Goal: Information Seeking & Learning: Learn about a topic

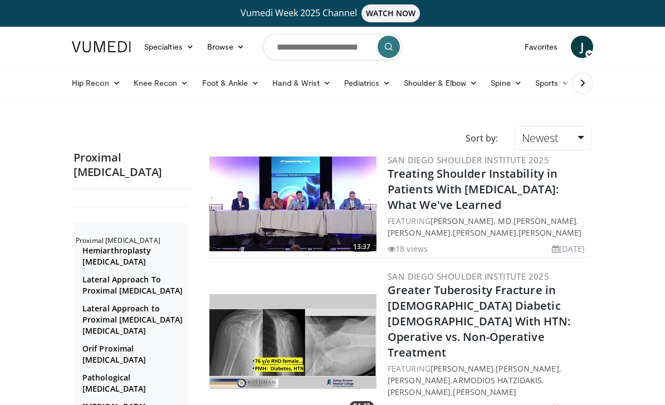
scroll to position [1840, 0]
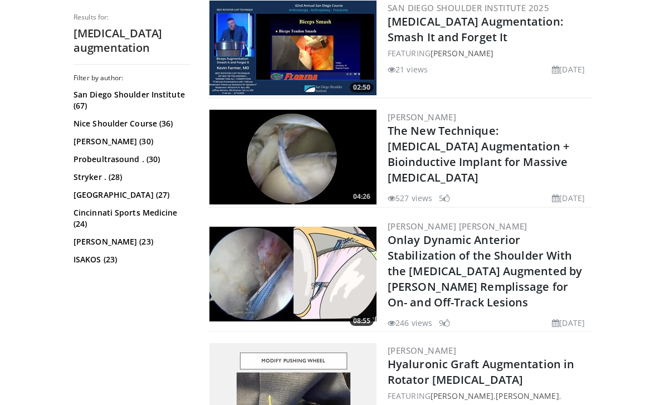
scroll to position [377, 0]
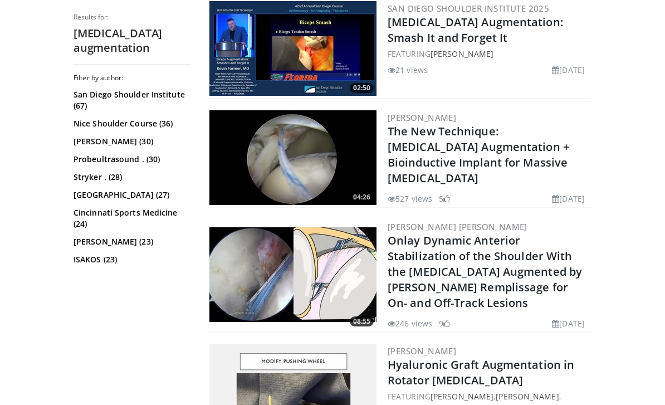
click at [239, 191] on img at bounding box center [292, 157] width 167 height 95
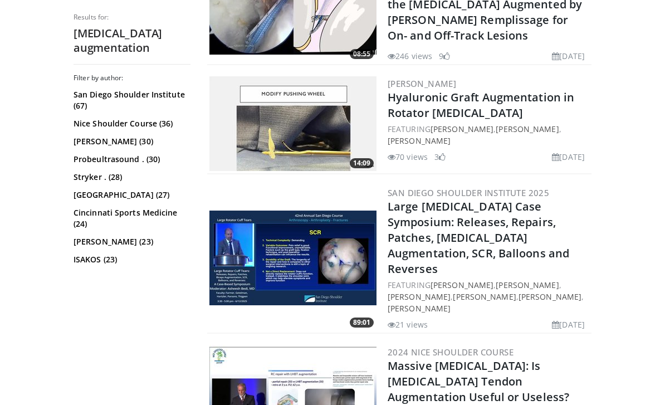
scroll to position [646, 0]
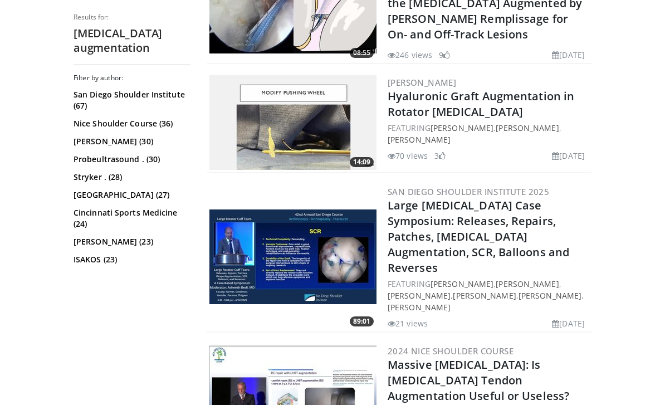
click at [238, 267] on img at bounding box center [292, 256] width 167 height 95
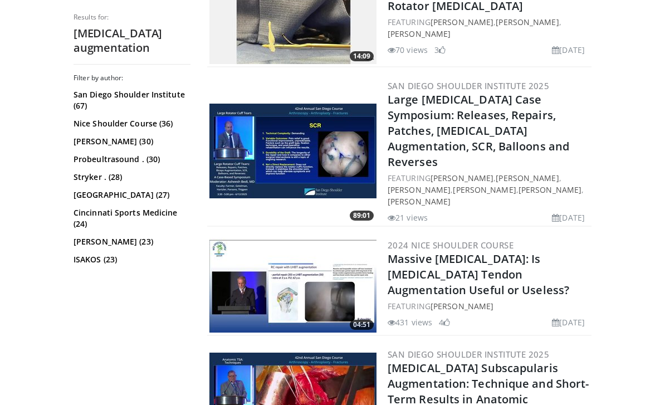
scroll to position [751, 0]
click at [241, 280] on img at bounding box center [292, 285] width 167 height 95
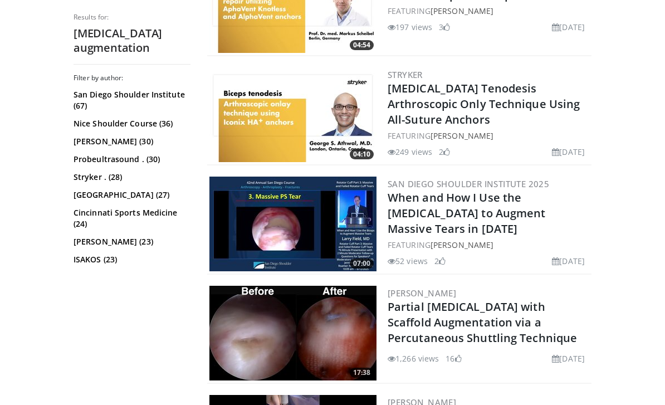
scroll to position [1266, 0]
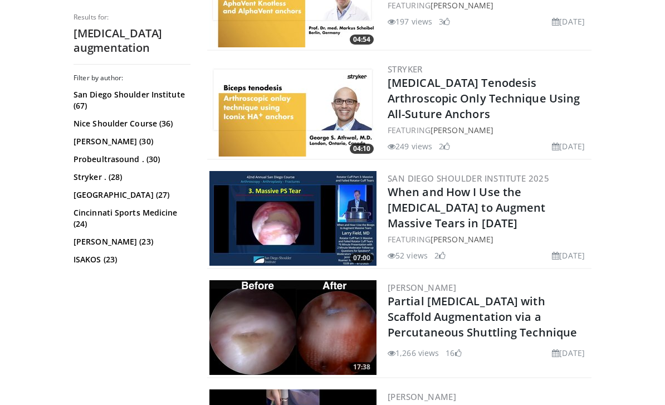
click at [243, 203] on img at bounding box center [292, 218] width 167 height 95
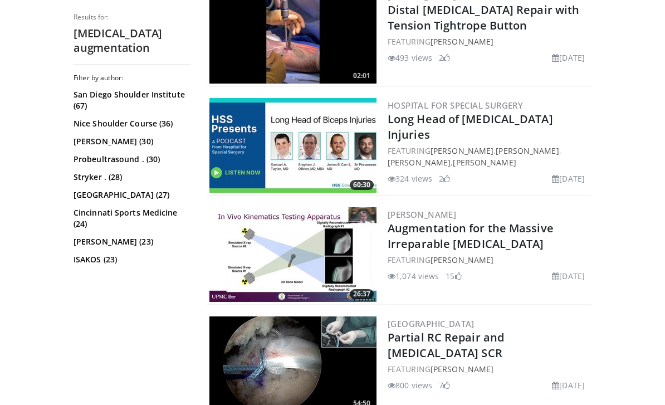
scroll to position [1669, 0]
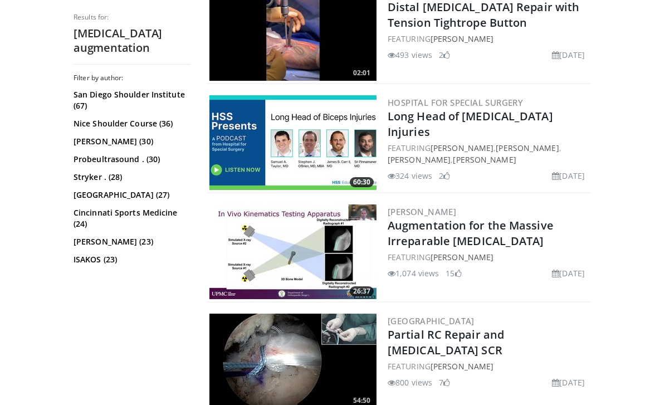
click at [253, 230] on img at bounding box center [292, 251] width 167 height 95
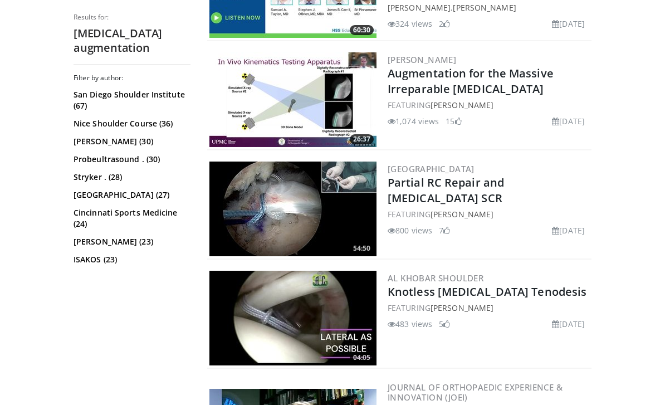
scroll to position [1830, 0]
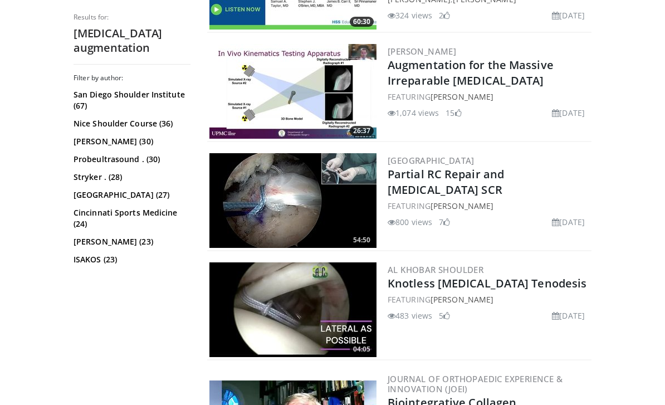
click at [247, 301] on img at bounding box center [292, 309] width 167 height 95
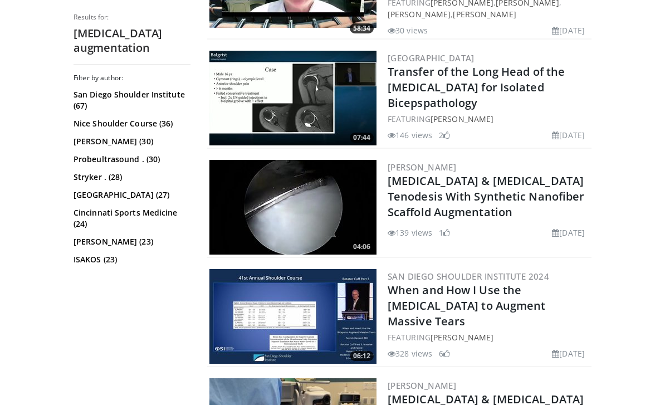
scroll to position [2277, 0]
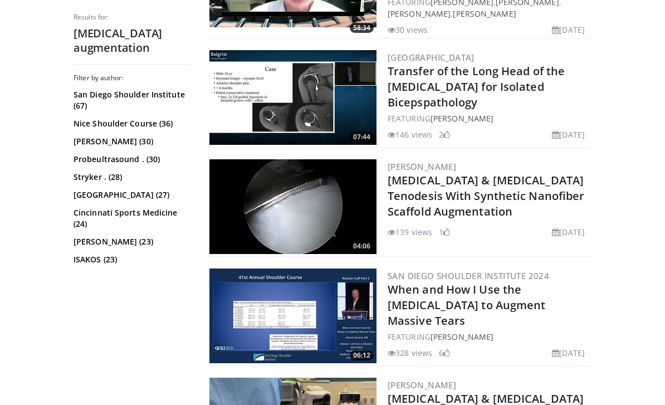
click at [243, 297] on img at bounding box center [292, 315] width 167 height 95
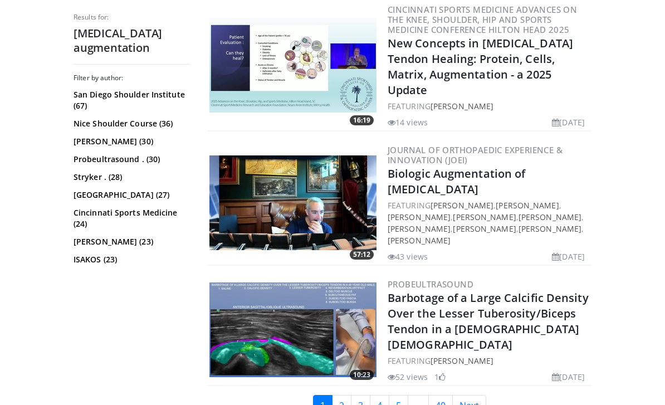
scroll to position [2892, 0]
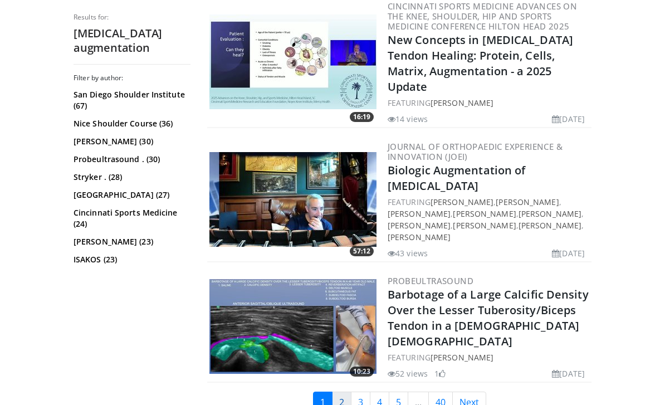
click at [344, 392] on link "2" at bounding box center [341, 402] width 19 height 21
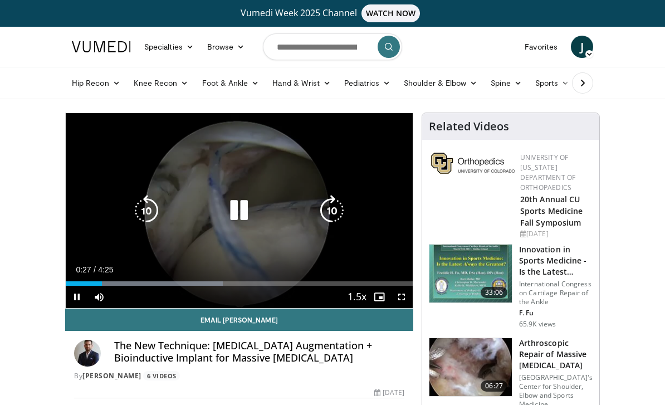
click at [245, 214] on icon "Video Player" at bounding box center [238, 210] width 31 height 31
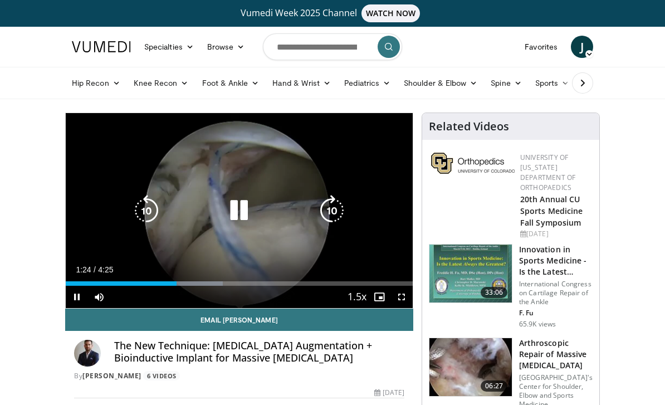
click at [370, 300] on span "Video Player" at bounding box center [379, 297] width 22 height 22
click at [137, 211] on icon "Video Player" at bounding box center [146, 210] width 31 height 31
click at [136, 211] on icon "Video Player" at bounding box center [146, 210] width 31 height 31
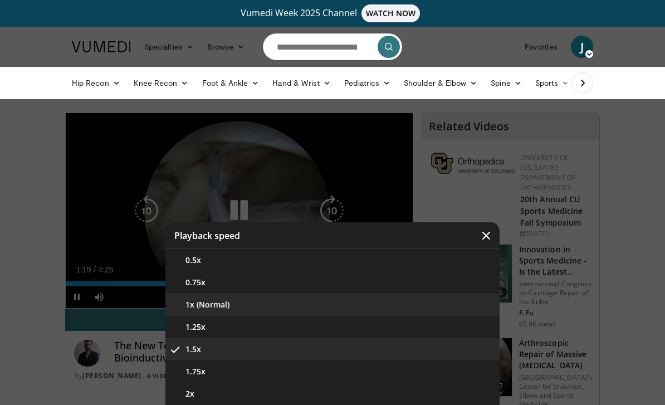
click at [208, 306] on button "1x (Normal)" at bounding box center [332, 305] width 334 height 22
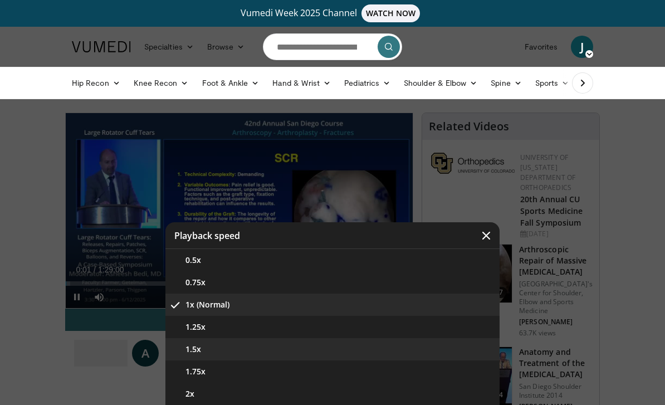
click at [236, 353] on button "1.5x" at bounding box center [332, 349] width 334 height 22
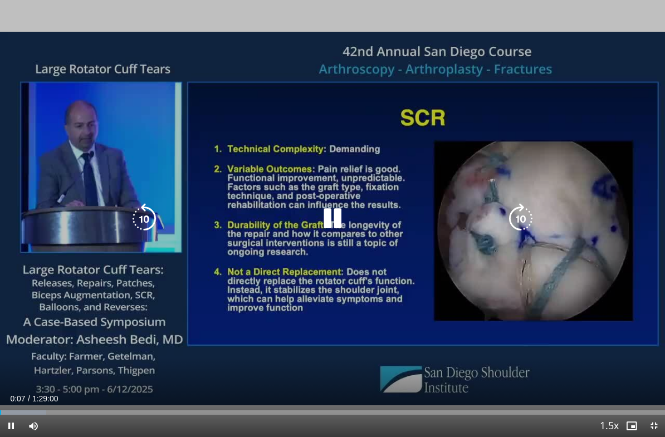
click at [520, 220] on icon "Video Player" at bounding box center [520, 218] width 31 height 31
click at [524, 211] on icon "Video Player" at bounding box center [520, 218] width 31 height 31
click at [527, 209] on icon "Video Player" at bounding box center [520, 218] width 31 height 31
click at [527, 207] on icon "Video Player" at bounding box center [520, 218] width 31 height 31
click at [528, 206] on icon "Video Player" at bounding box center [520, 218] width 31 height 31
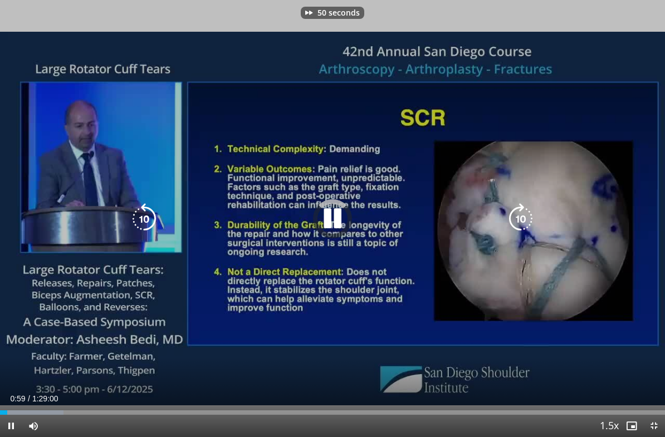
click at [529, 206] on icon "Video Player" at bounding box center [520, 218] width 31 height 31
click at [531, 207] on icon "Video Player" at bounding box center [520, 218] width 31 height 31
click at [529, 207] on icon "Video Player" at bounding box center [520, 218] width 31 height 31
click at [530, 208] on icon "Video Player" at bounding box center [520, 218] width 31 height 31
click at [529, 209] on icon "Video Player" at bounding box center [520, 218] width 31 height 31
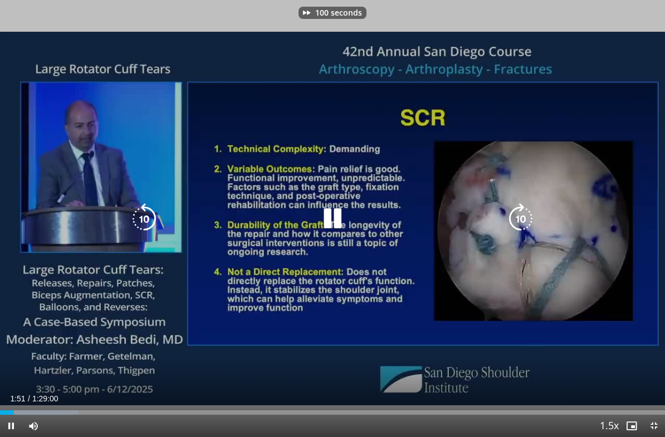
click at [531, 208] on icon "Video Player" at bounding box center [520, 218] width 31 height 31
click at [535, 212] on icon "Video Player" at bounding box center [520, 218] width 31 height 31
click at [531, 213] on icon "Video Player" at bounding box center [520, 218] width 31 height 31
click at [529, 212] on icon "Video Player" at bounding box center [520, 218] width 31 height 31
click at [529, 213] on icon "Video Player" at bounding box center [520, 218] width 31 height 31
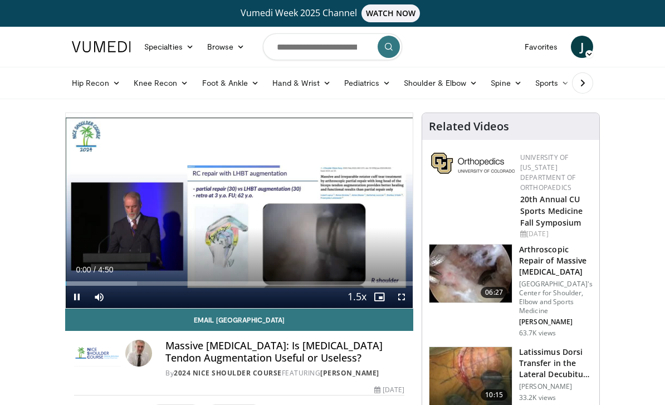
click at [172, 284] on div "Loaded : 20.62%" at bounding box center [239, 283] width 347 height 4
click at [208, 285] on div "Progress Bar" at bounding box center [167, 283] width 203 height 4
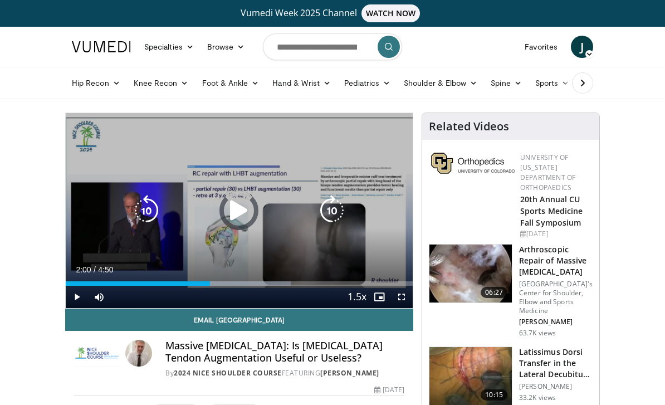
click at [135, 282] on div "Progress Bar" at bounding box center [138, 283] width 144 height 4
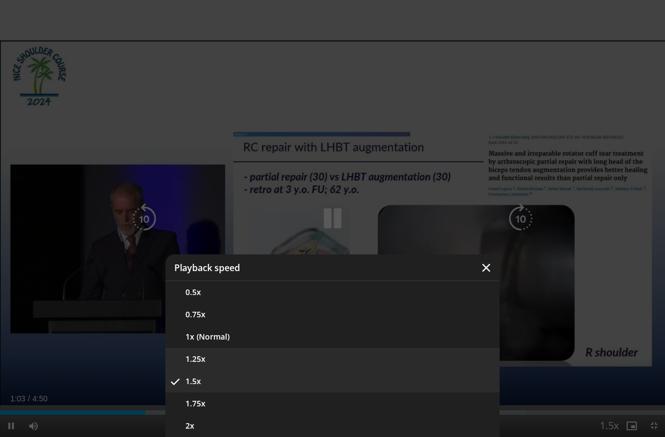
click at [386, 356] on button "1.25x" at bounding box center [332, 359] width 334 height 22
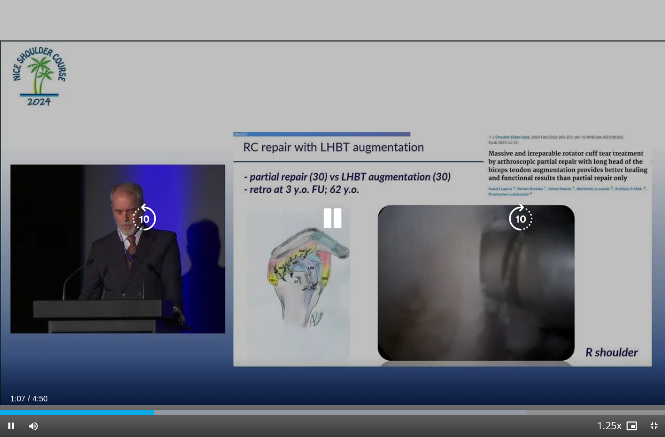
click at [517, 214] on icon "Video Player" at bounding box center [520, 218] width 31 height 31
click at [340, 213] on icon "Video Player" at bounding box center [332, 218] width 31 height 31
click at [327, 214] on icon "Video Player" at bounding box center [332, 218] width 31 height 31
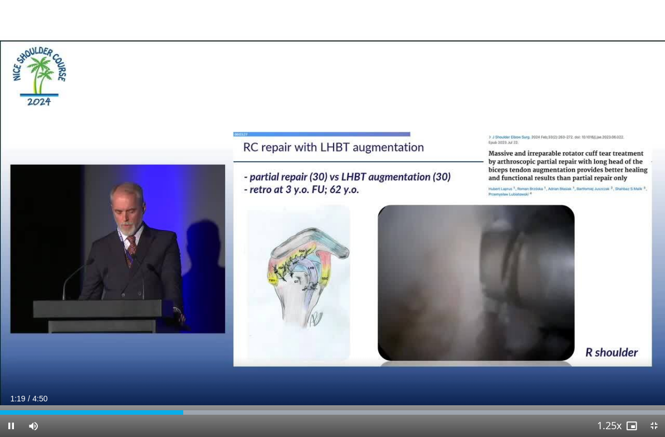
click at [353, 340] on div "10 seconds Tap to unmute" at bounding box center [332, 218] width 665 height 437
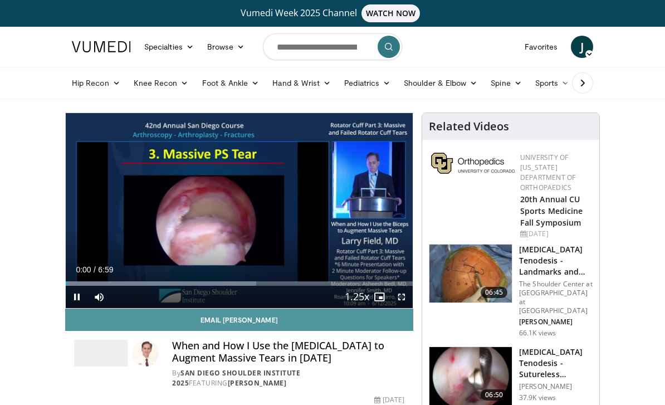
click at [403, 309] on link "Email [PERSON_NAME]" at bounding box center [239, 320] width 348 height 22
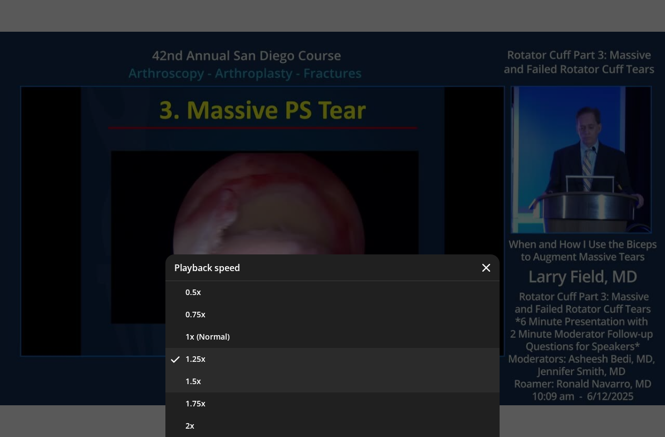
click at [386, 375] on button "1.5x" at bounding box center [332, 381] width 334 height 22
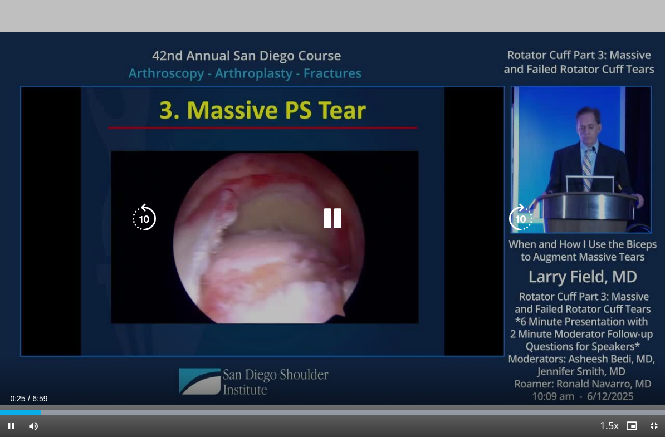
click at [151, 219] on icon "Video Player" at bounding box center [144, 218] width 31 height 31
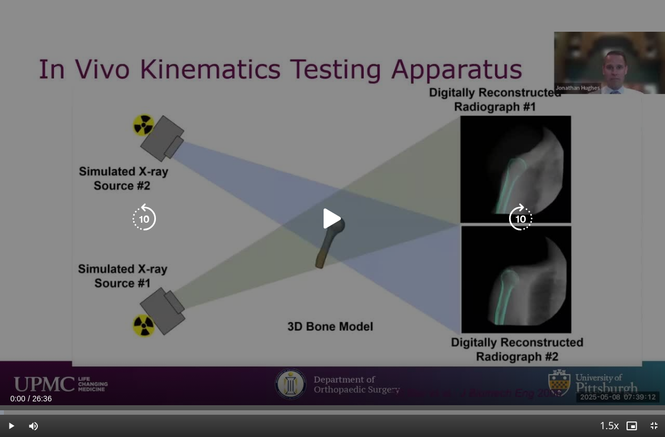
click at [324, 213] on icon "Video Player" at bounding box center [332, 218] width 31 height 31
click at [520, 223] on icon "Video Player" at bounding box center [520, 218] width 31 height 31
click at [520, 222] on icon "Video Player" at bounding box center [520, 218] width 31 height 31
click at [523, 219] on icon "Video Player" at bounding box center [520, 218] width 31 height 31
click at [519, 222] on icon "Video Player" at bounding box center [520, 218] width 31 height 31
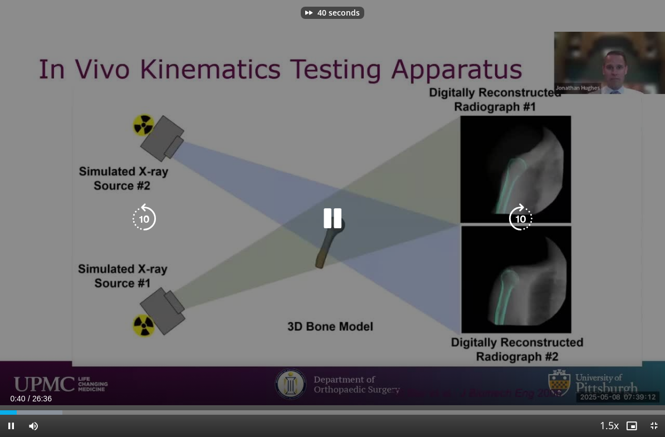
click at [521, 220] on icon "Video Player" at bounding box center [520, 218] width 31 height 31
click at [521, 221] on icon "Video Player" at bounding box center [520, 218] width 31 height 31
click at [519, 221] on icon "Video Player" at bounding box center [520, 218] width 31 height 31
click at [515, 224] on icon "Video Player" at bounding box center [520, 218] width 31 height 31
click at [511, 222] on icon "Video Player" at bounding box center [520, 218] width 31 height 31
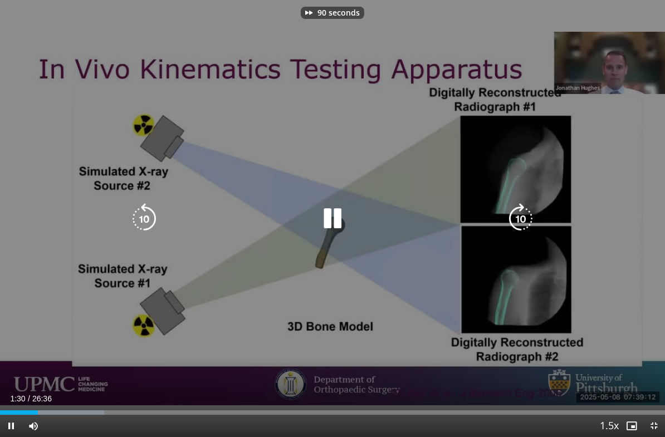
click at [511, 221] on icon "Video Player" at bounding box center [520, 218] width 31 height 31
click at [507, 218] on icon "Video Player" at bounding box center [520, 218] width 31 height 31
click at [516, 215] on icon "Video Player" at bounding box center [520, 218] width 31 height 31
click at [521, 215] on icon "Video Player" at bounding box center [520, 218] width 31 height 31
click at [518, 215] on icon "Video Player" at bounding box center [520, 218] width 31 height 31
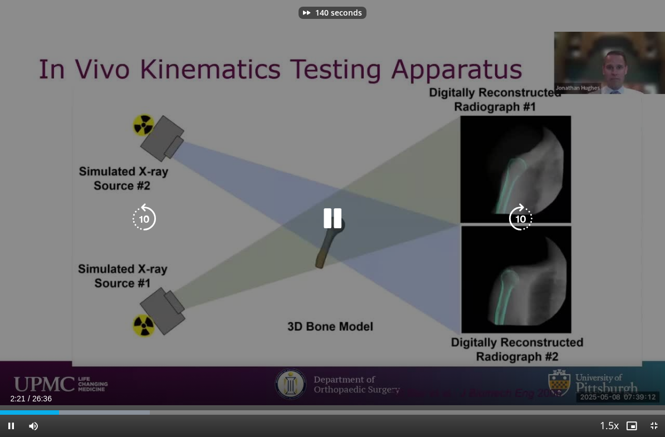
click at [520, 215] on icon "Video Player" at bounding box center [520, 218] width 31 height 31
click at [522, 214] on icon "Video Player" at bounding box center [520, 218] width 31 height 31
click at [521, 215] on icon "Video Player" at bounding box center [520, 218] width 31 height 31
click at [524, 213] on icon "Video Player" at bounding box center [520, 218] width 31 height 31
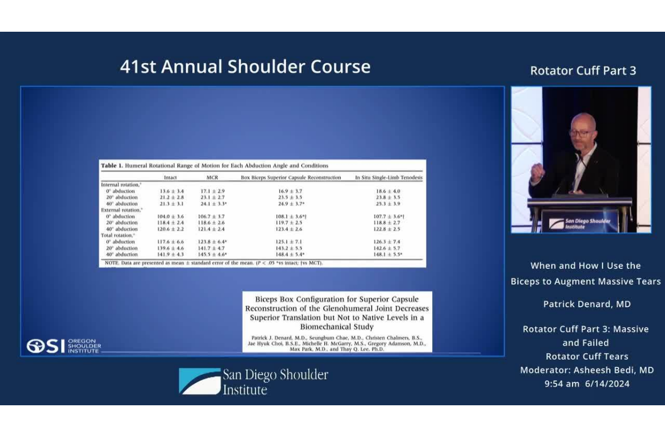
click at [309, 121] on div "10 seconds Tap to unmute" at bounding box center [332, 218] width 665 height 437
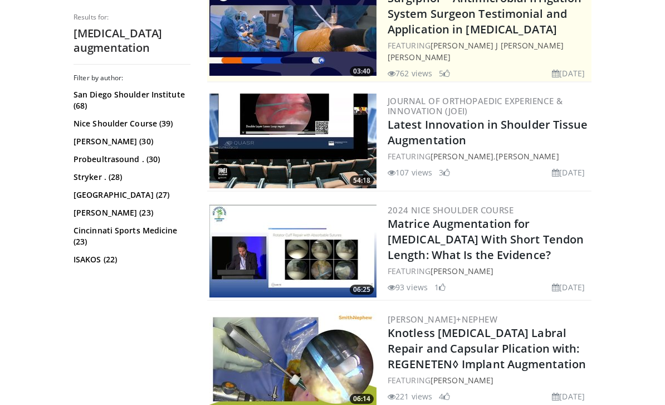
scroll to position [285, 0]
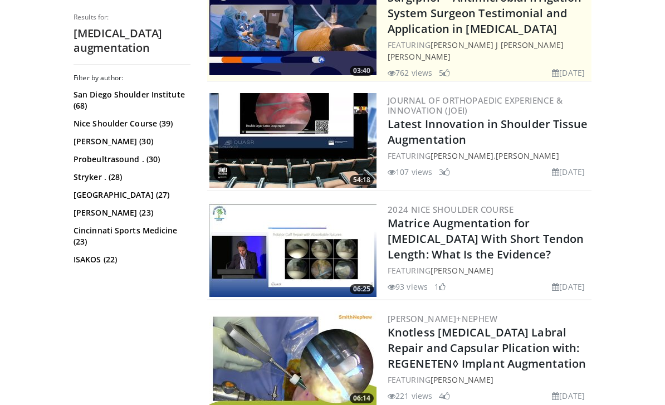
click at [266, 139] on img at bounding box center [292, 140] width 167 height 95
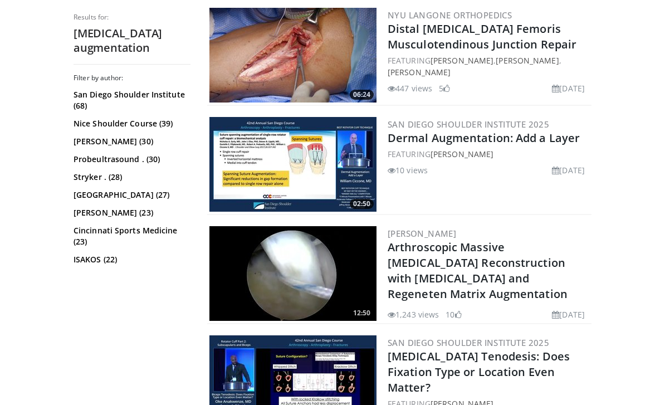
scroll to position [852, 0]
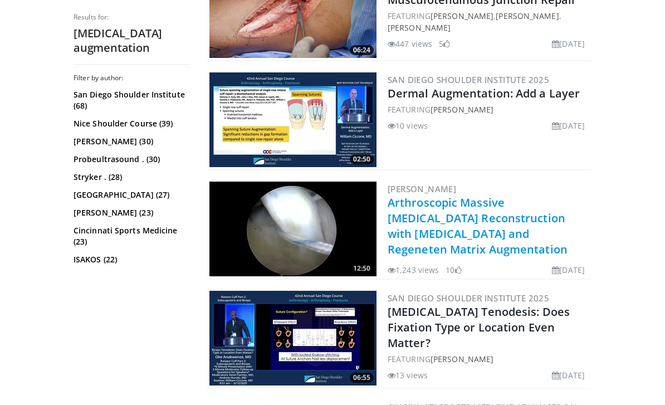
click at [564, 231] on link "Arthroscopic Massive [MEDICAL_DATA] Reconstruction with [MEDICAL_DATA] and Rege…" at bounding box center [478, 226] width 180 height 62
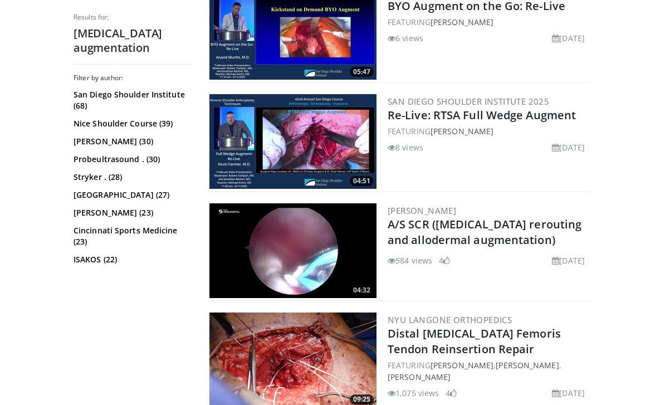
scroll to position [1752, 0]
click at [256, 204] on img at bounding box center [292, 251] width 167 height 95
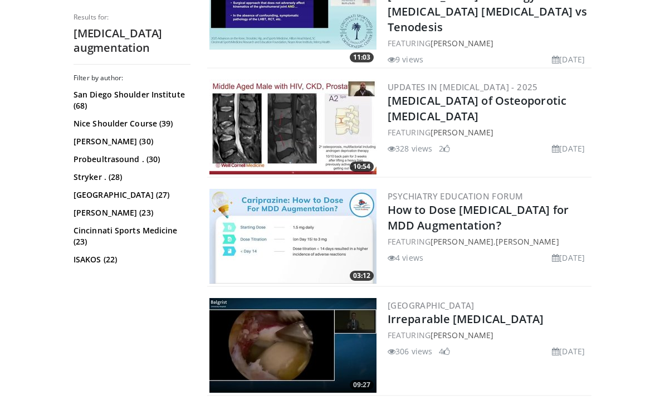
scroll to position [2714, 0]
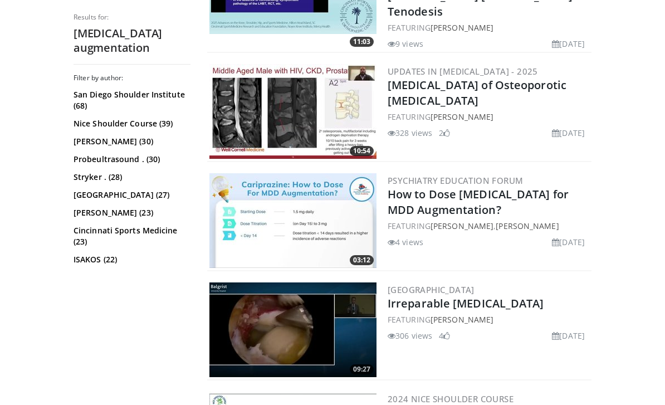
click at [242, 282] on img at bounding box center [292, 329] width 167 height 95
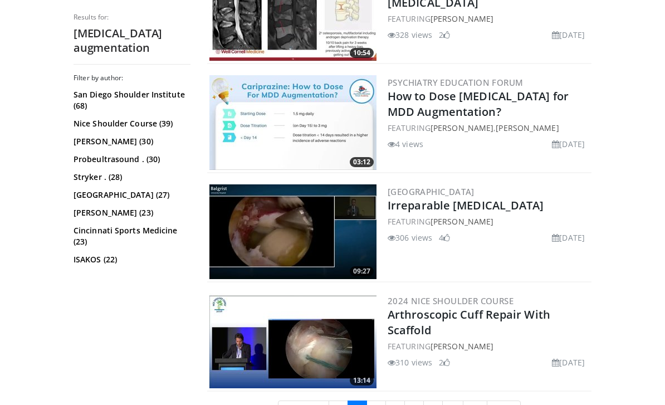
scroll to position [2813, 0]
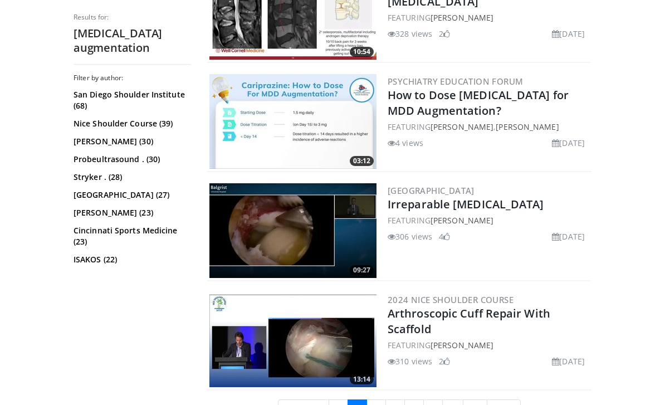
click at [292, 292] on img at bounding box center [292, 339] width 167 height 95
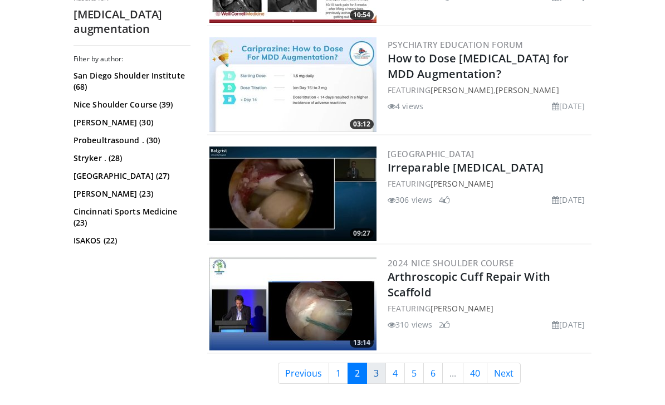
click at [371, 363] on link "3" at bounding box center [375, 373] width 19 height 21
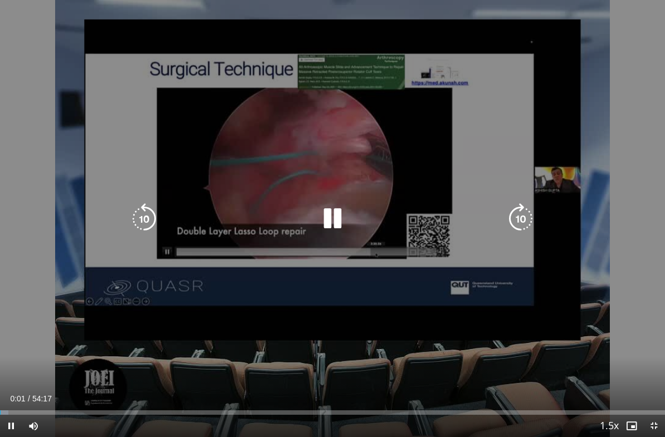
click at [526, 226] on icon "Video Player" at bounding box center [520, 218] width 31 height 31
click at [520, 217] on icon "Video Player" at bounding box center [520, 218] width 31 height 31
click at [520, 213] on icon "Video Player" at bounding box center [520, 218] width 31 height 31
click at [519, 217] on icon "Video Player" at bounding box center [520, 218] width 31 height 31
click at [518, 216] on icon "Video Player" at bounding box center [520, 218] width 31 height 31
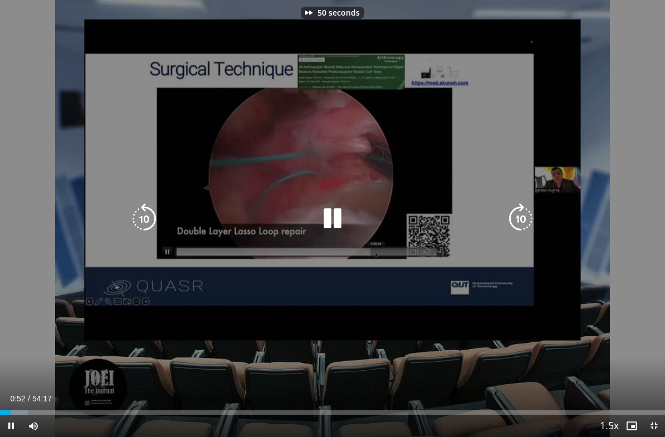
click at [515, 216] on icon "Video Player" at bounding box center [520, 218] width 31 height 31
click at [517, 217] on icon "Video Player" at bounding box center [520, 218] width 31 height 31
click at [521, 225] on icon "Video Player" at bounding box center [520, 218] width 31 height 31
click at [522, 223] on icon "Video Player" at bounding box center [520, 218] width 31 height 31
click at [523, 226] on icon "Video Player" at bounding box center [520, 218] width 31 height 31
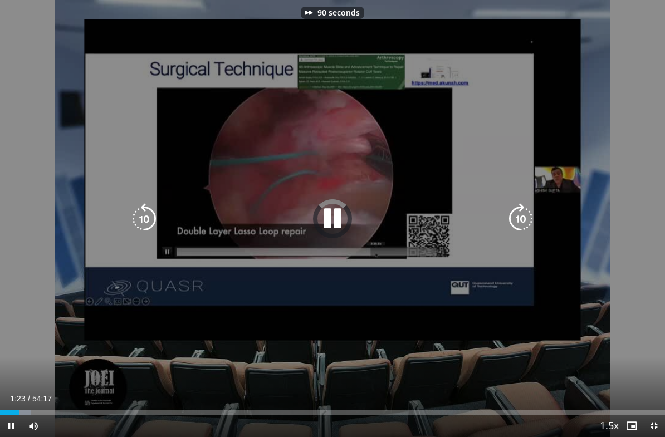
click at [524, 227] on icon "Video Player" at bounding box center [520, 218] width 31 height 31
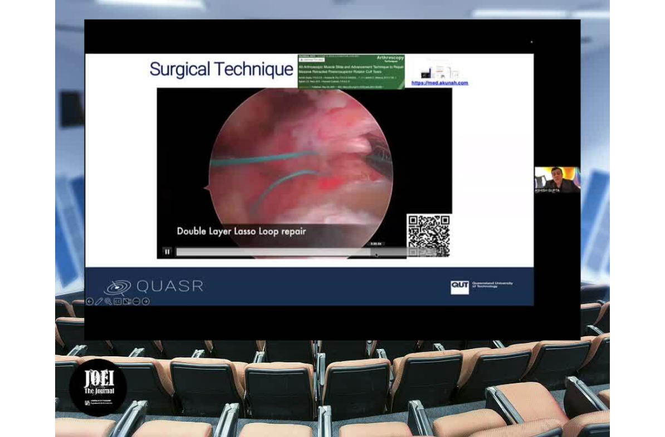
click at [523, 212] on icon "Video Player" at bounding box center [520, 218] width 31 height 31
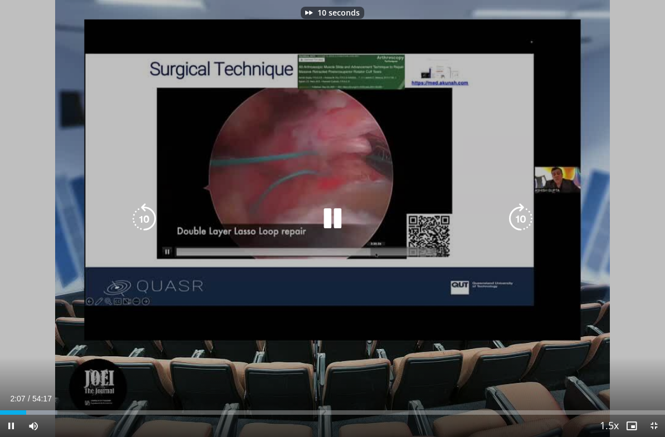
click at [525, 211] on icon "Video Player" at bounding box center [520, 218] width 31 height 31
click at [524, 211] on icon "Video Player" at bounding box center [520, 218] width 31 height 31
click at [520, 209] on icon "Video Player" at bounding box center [520, 218] width 31 height 31
click at [520, 211] on icon "Video Player" at bounding box center [520, 218] width 31 height 31
click at [521, 208] on icon "Video Player" at bounding box center [520, 218] width 31 height 31
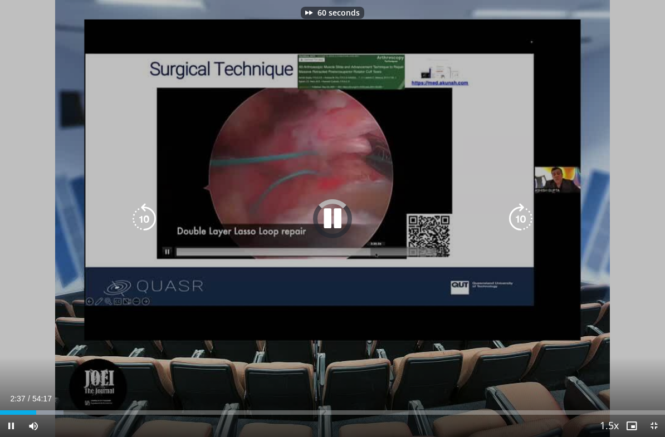
click at [522, 208] on icon "Video Player" at bounding box center [520, 218] width 31 height 31
click at [522, 209] on icon "Video Player" at bounding box center [520, 218] width 31 height 31
click at [524, 208] on icon "Video Player" at bounding box center [520, 218] width 31 height 31
click at [523, 208] on icon "Video Player" at bounding box center [520, 218] width 31 height 31
click at [521, 208] on icon "Video Player" at bounding box center [520, 218] width 31 height 31
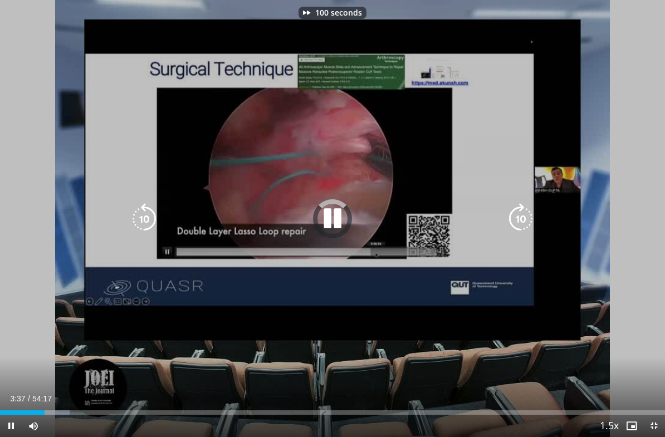
click at [520, 209] on icon "Video Player" at bounding box center [520, 218] width 31 height 31
click at [520, 208] on icon "Video Player" at bounding box center [520, 218] width 31 height 31
click at [521, 209] on icon "Video Player" at bounding box center [520, 218] width 31 height 31
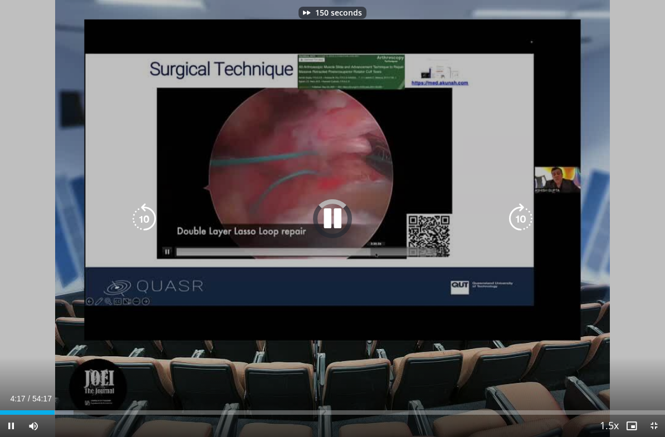
click at [522, 207] on icon "Video Player" at bounding box center [520, 218] width 31 height 31
click at [520, 208] on icon "Video Player" at bounding box center [520, 218] width 31 height 31
click at [521, 208] on icon "Video Player" at bounding box center [520, 218] width 31 height 31
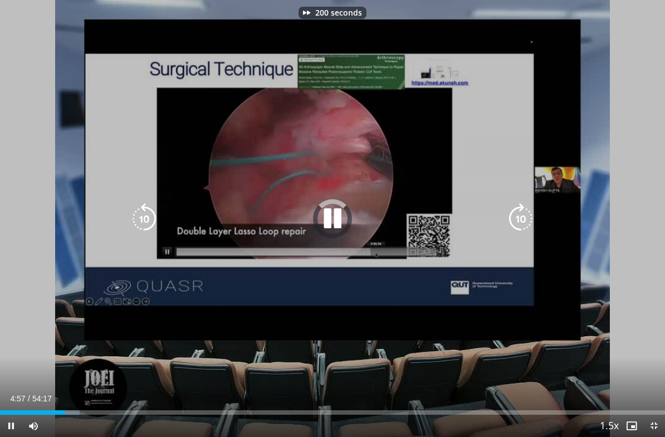
click at [521, 207] on icon "Video Player" at bounding box center [520, 218] width 31 height 31
click at [522, 208] on icon "Video Player" at bounding box center [520, 218] width 31 height 31
click at [522, 207] on icon "Video Player" at bounding box center [520, 218] width 31 height 31
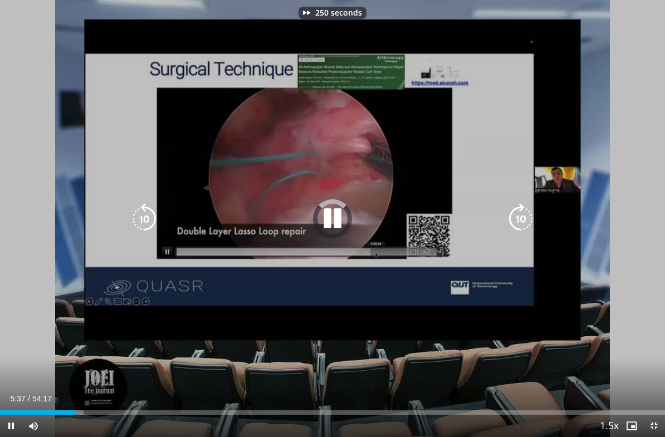
click at [521, 207] on icon "Video Player" at bounding box center [520, 218] width 31 height 31
click at [522, 208] on icon "Video Player" at bounding box center [520, 218] width 31 height 31
click at [523, 207] on icon "Video Player" at bounding box center [520, 218] width 31 height 31
click at [522, 208] on icon "Video Player" at bounding box center [520, 218] width 31 height 31
click at [522, 207] on icon "Video Player" at bounding box center [520, 218] width 31 height 31
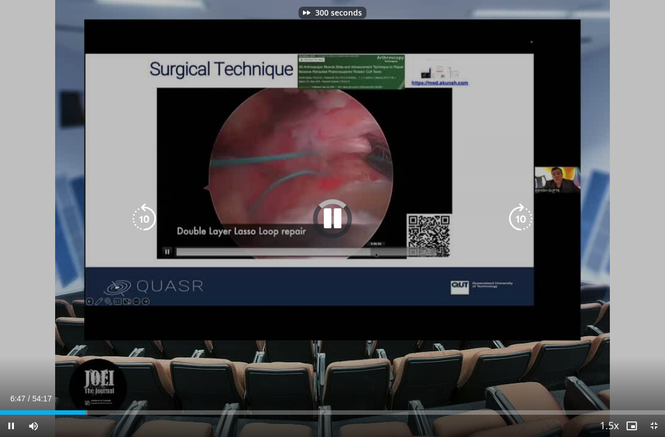
click at [521, 209] on icon "Video Player" at bounding box center [520, 218] width 31 height 31
click at [520, 208] on icon "Video Player" at bounding box center [520, 218] width 31 height 31
click at [520, 209] on icon "Video Player" at bounding box center [520, 218] width 31 height 31
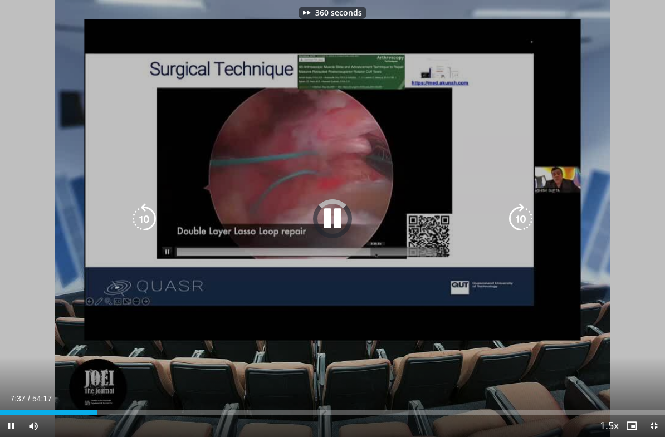
click at [520, 208] on icon "Video Player" at bounding box center [520, 218] width 31 height 31
click at [521, 208] on icon "Video Player" at bounding box center [520, 218] width 31 height 31
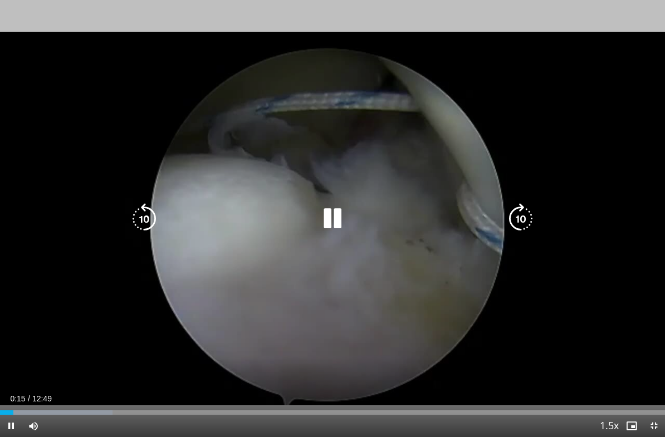
click at [596, 266] on div "10 seconds Tap to unmute" at bounding box center [332, 218] width 665 height 437
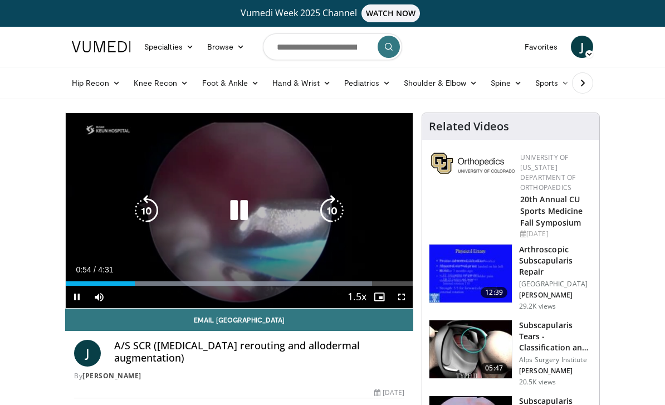
click at [244, 221] on icon "Video Player" at bounding box center [238, 210] width 31 height 31
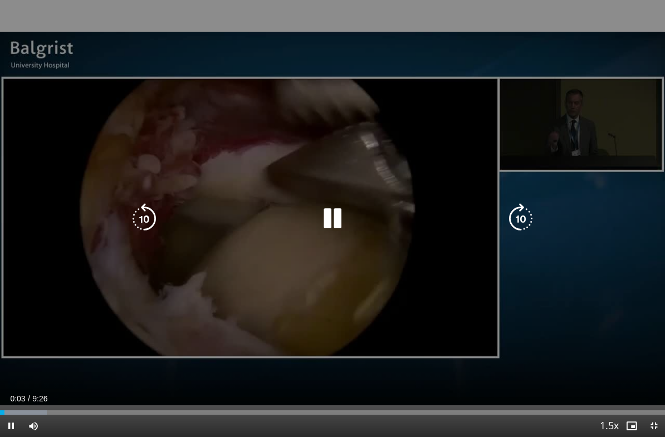
click at [520, 222] on icon "Video Player" at bounding box center [520, 218] width 31 height 31
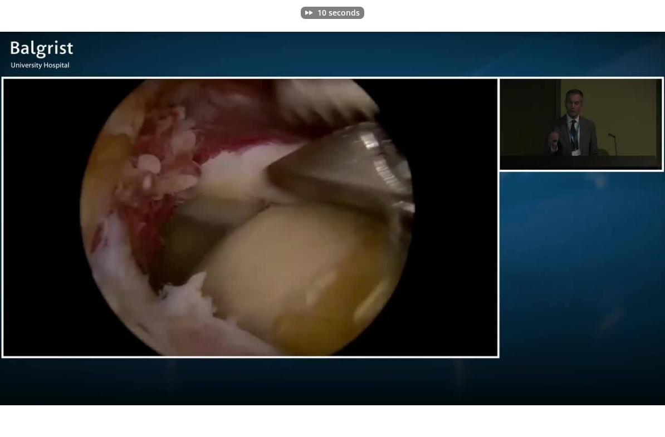
click at [72, 148] on div "10 seconds Tap to unmute" at bounding box center [332, 218] width 665 height 437
click at [145, 233] on icon "Video Player" at bounding box center [144, 218] width 31 height 31
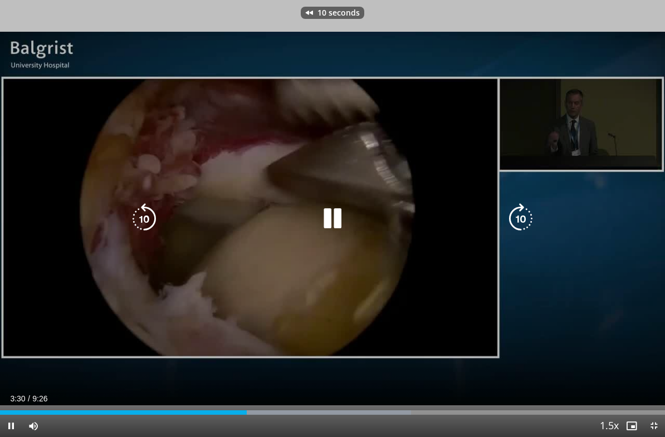
click at [141, 212] on icon "Video Player" at bounding box center [144, 218] width 31 height 31
click at [145, 222] on icon "Video Player" at bounding box center [144, 218] width 31 height 31
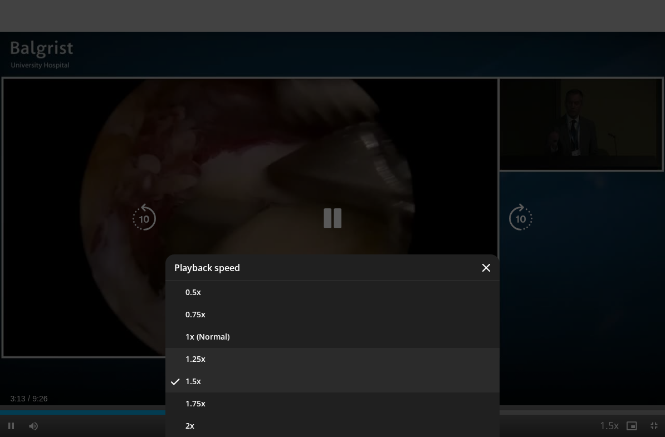
click at [369, 360] on button "1.25x" at bounding box center [332, 359] width 334 height 22
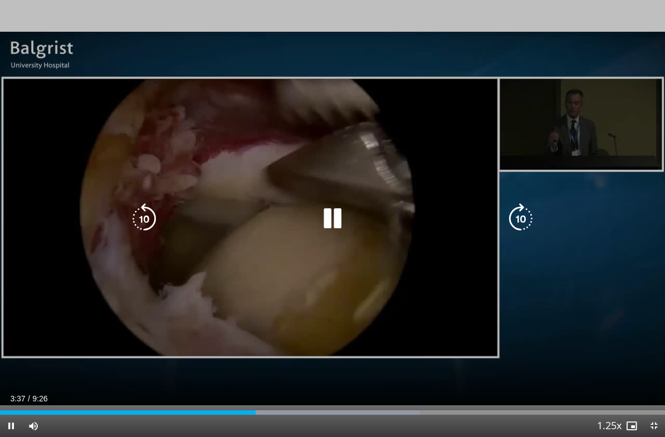
click at [327, 211] on icon "Video Player" at bounding box center [332, 218] width 31 height 31
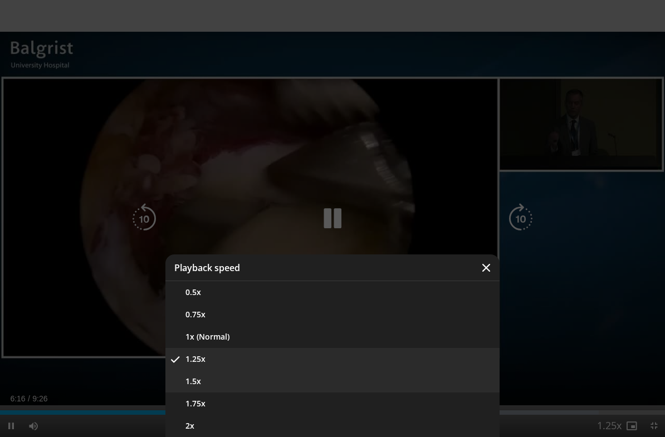
click at [376, 381] on button "1.5x" at bounding box center [332, 381] width 334 height 22
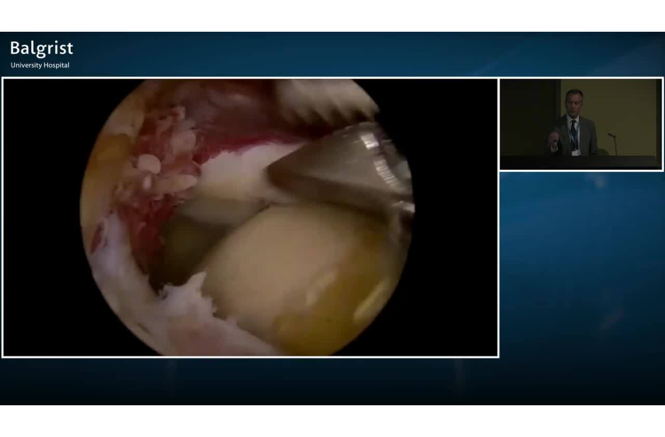
click at [26, 119] on div "30 seconds Tap to unmute" at bounding box center [332, 218] width 665 height 437
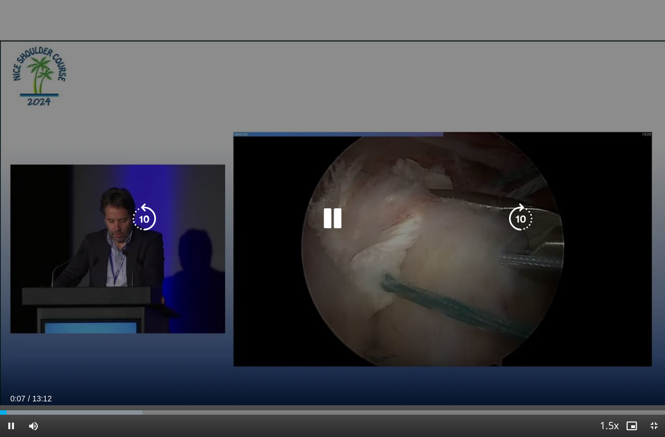
click at [509, 208] on icon "Video Player" at bounding box center [520, 218] width 31 height 31
click at [511, 217] on icon "Video Player" at bounding box center [520, 218] width 31 height 31
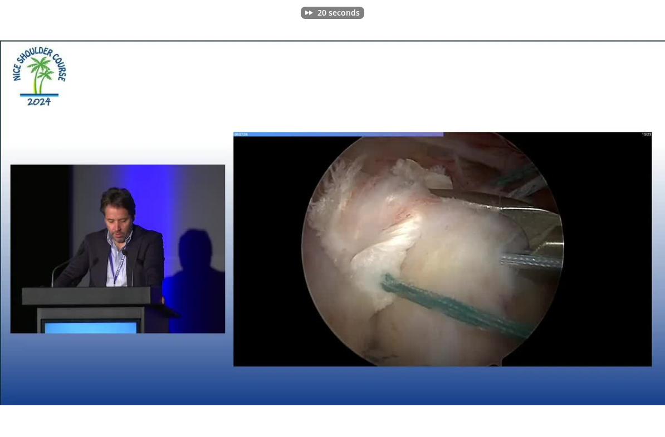
click at [457, 319] on div "20 seconds Tap to unmute" at bounding box center [332, 218] width 665 height 437
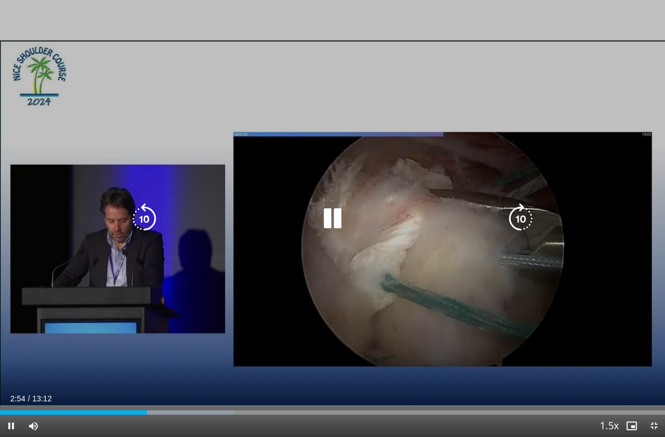
click at [526, 158] on div "20 seconds Tap to unmute" at bounding box center [332, 218] width 665 height 437
click at [529, 211] on icon "Video Player" at bounding box center [520, 218] width 31 height 31
click at [521, 209] on icon "Video Player" at bounding box center [520, 218] width 31 height 31
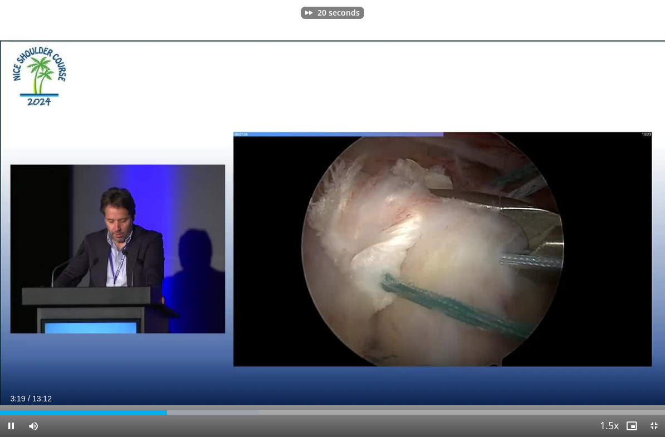
click at [504, 153] on div "20 seconds Tap to unmute" at bounding box center [332, 218] width 665 height 437
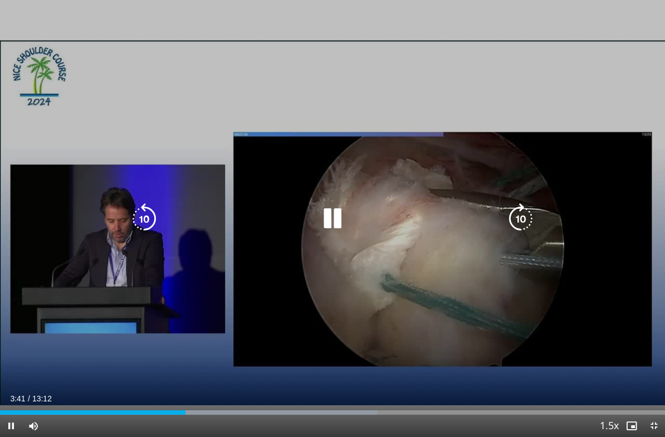
click at [257, 86] on div "20 seconds Tap to unmute" at bounding box center [332, 218] width 665 height 437
click at [532, 218] on icon "Video Player" at bounding box center [520, 218] width 31 height 31
click at [524, 212] on icon "Video Player" at bounding box center [520, 218] width 31 height 31
click at [524, 211] on icon "Video Player" at bounding box center [520, 218] width 31 height 31
click at [521, 212] on icon "Video Player" at bounding box center [520, 218] width 31 height 31
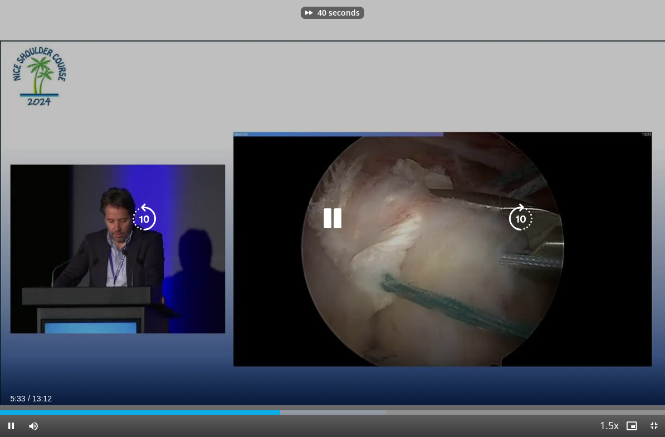
click at [522, 214] on icon "Video Player" at bounding box center [520, 218] width 31 height 31
click at [526, 216] on icon "Video Player" at bounding box center [520, 218] width 31 height 31
click at [521, 219] on icon "Video Player" at bounding box center [520, 218] width 31 height 31
click at [523, 217] on icon "Video Player" at bounding box center [520, 218] width 31 height 31
click at [524, 218] on icon "Video Player" at bounding box center [520, 218] width 31 height 31
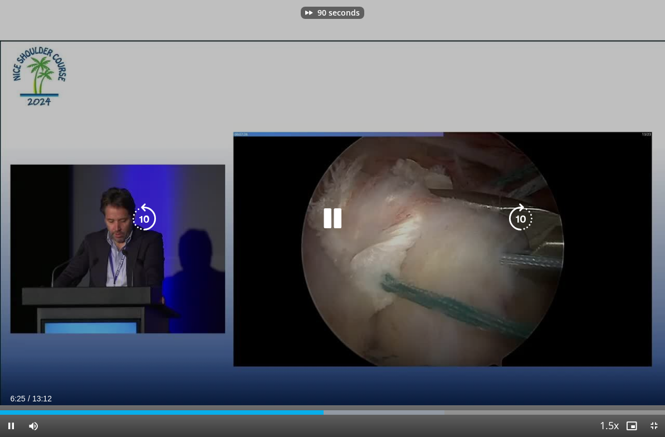
click at [526, 217] on icon "Video Player" at bounding box center [520, 218] width 31 height 31
click at [522, 226] on icon "Video Player" at bounding box center [520, 218] width 31 height 31
click at [523, 213] on icon "Video Player" at bounding box center [520, 218] width 31 height 31
click at [521, 218] on icon "Video Player" at bounding box center [520, 218] width 31 height 31
click at [525, 216] on icon "Video Player" at bounding box center [520, 218] width 31 height 31
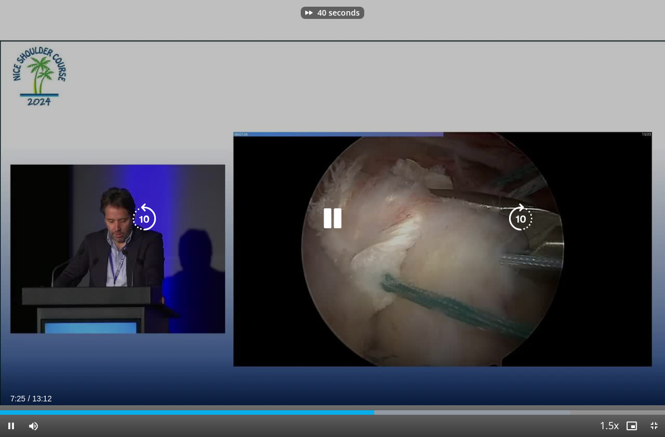
click at [526, 217] on icon "Video Player" at bounding box center [520, 218] width 31 height 31
click at [523, 211] on icon "Video Player" at bounding box center [520, 218] width 31 height 31
click at [525, 219] on icon "Video Player" at bounding box center [520, 218] width 31 height 31
click at [520, 212] on icon "Video Player" at bounding box center [520, 218] width 31 height 31
click at [521, 215] on icon "Video Player" at bounding box center [520, 218] width 31 height 31
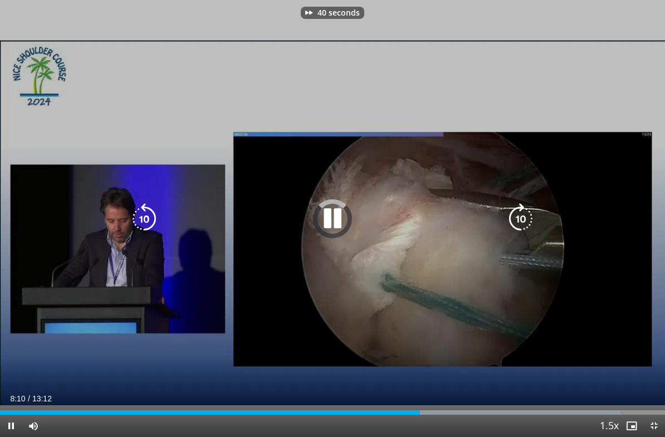
click at [523, 217] on icon "Video Player" at bounding box center [520, 218] width 31 height 31
click at [522, 214] on icon "Video Player" at bounding box center [520, 218] width 31 height 31
click at [524, 214] on icon "Video Player" at bounding box center [520, 218] width 31 height 31
click at [520, 216] on icon "Video Player" at bounding box center [520, 218] width 31 height 31
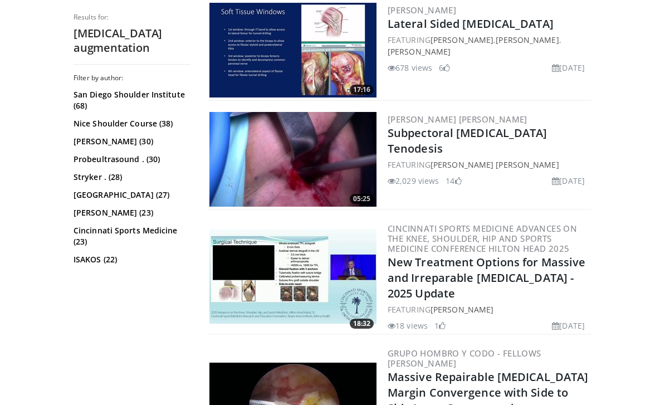
scroll to position [588, 0]
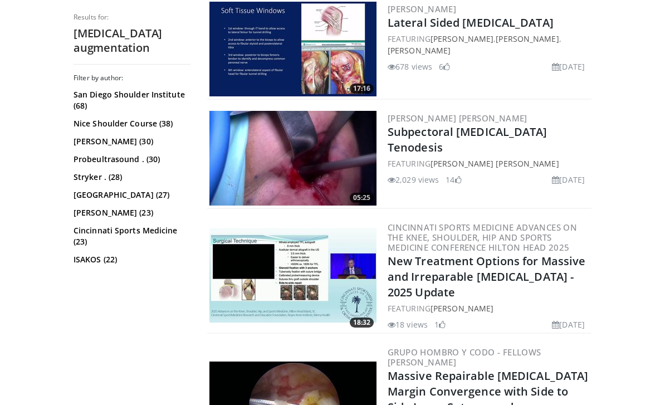
click at [267, 287] on img at bounding box center [292, 275] width 167 height 95
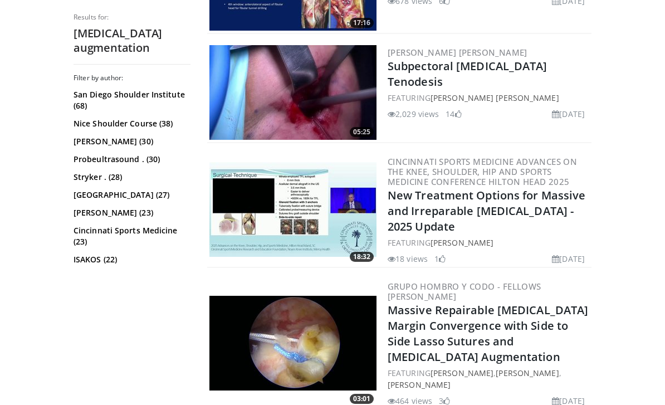
scroll to position [720, 0]
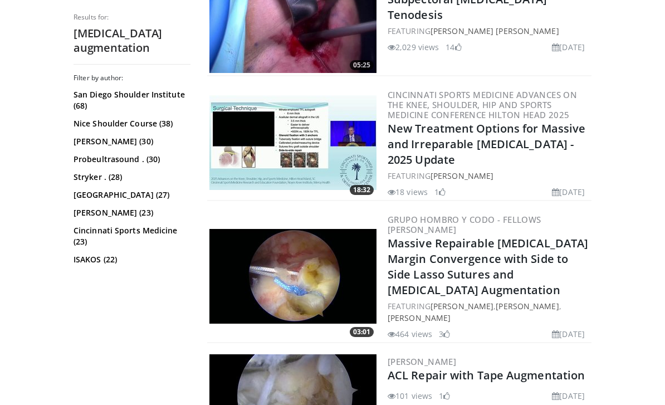
click at [312, 280] on img at bounding box center [292, 276] width 167 height 95
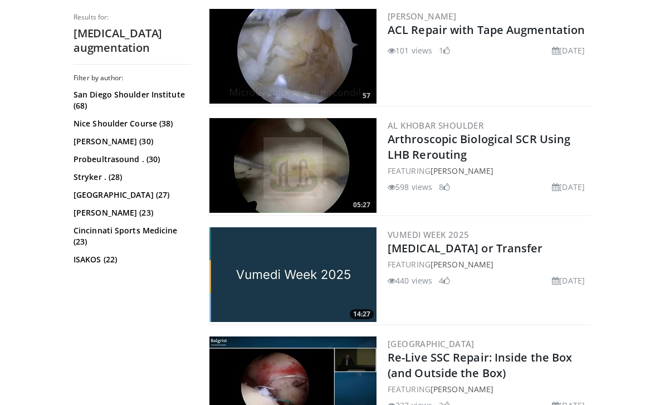
scroll to position [1066, 0]
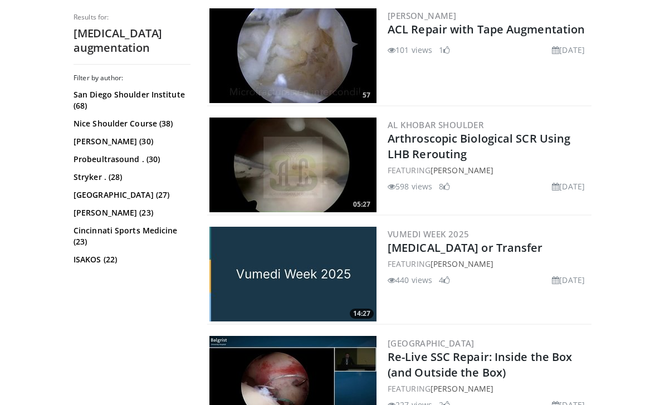
click at [250, 179] on img at bounding box center [292, 165] width 167 height 95
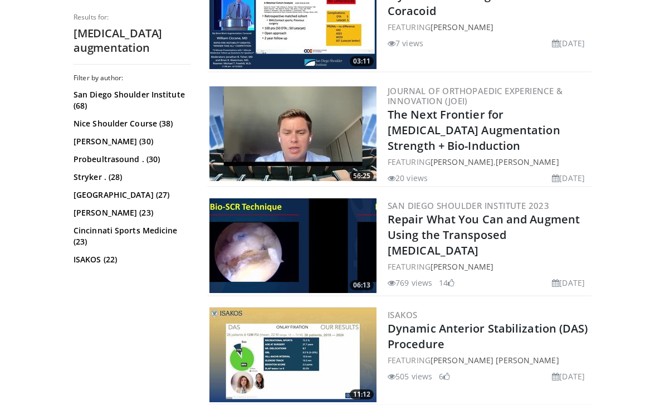
scroll to position [1538, 0]
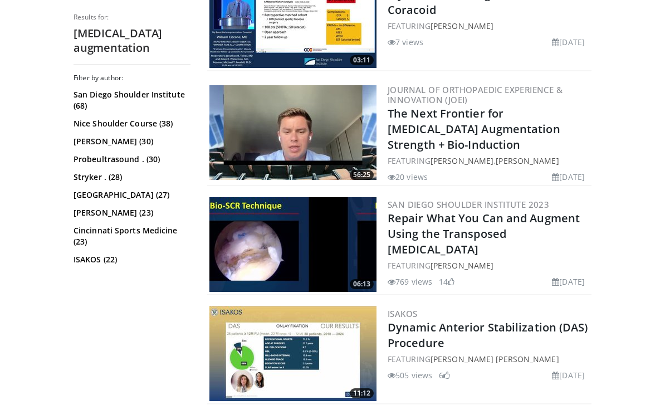
click at [240, 243] on img at bounding box center [292, 244] width 167 height 95
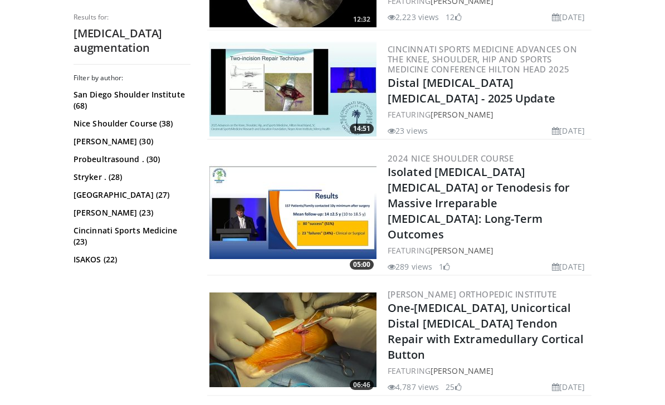
scroll to position [2360, 0]
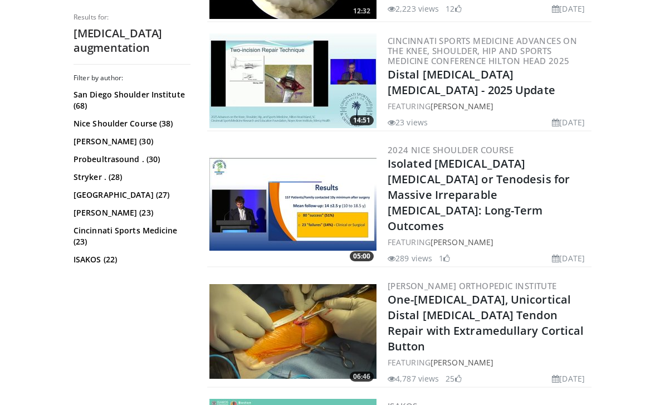
click at [316, 240] on img at bounding box center [292, 203] width 167 height 95
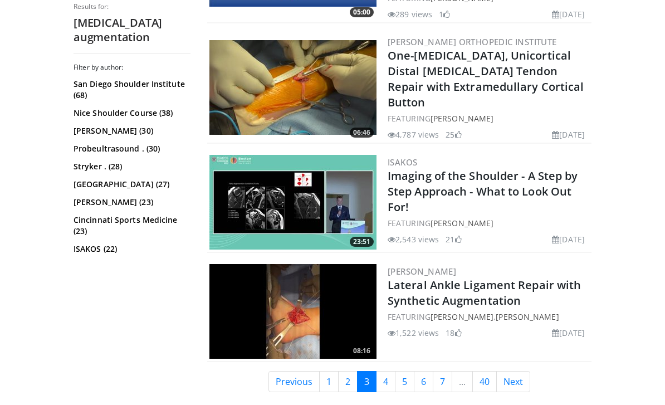
scroll to position [2622, 0]
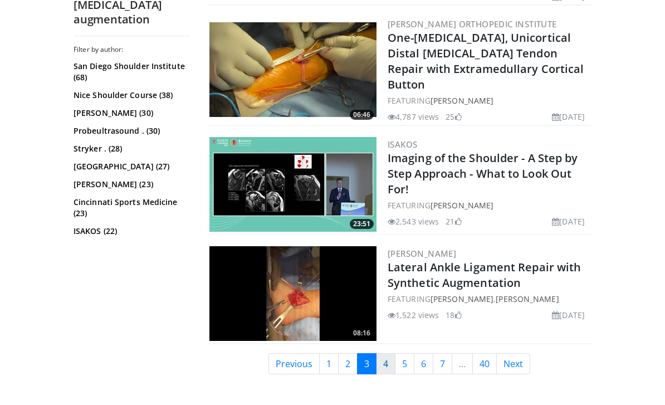
click at [388, 353] on link "4" at bounding box center [385, 363] width 19 height 21
